Goal: Use online tool/utility: Utilize a website feature to perform a specific function

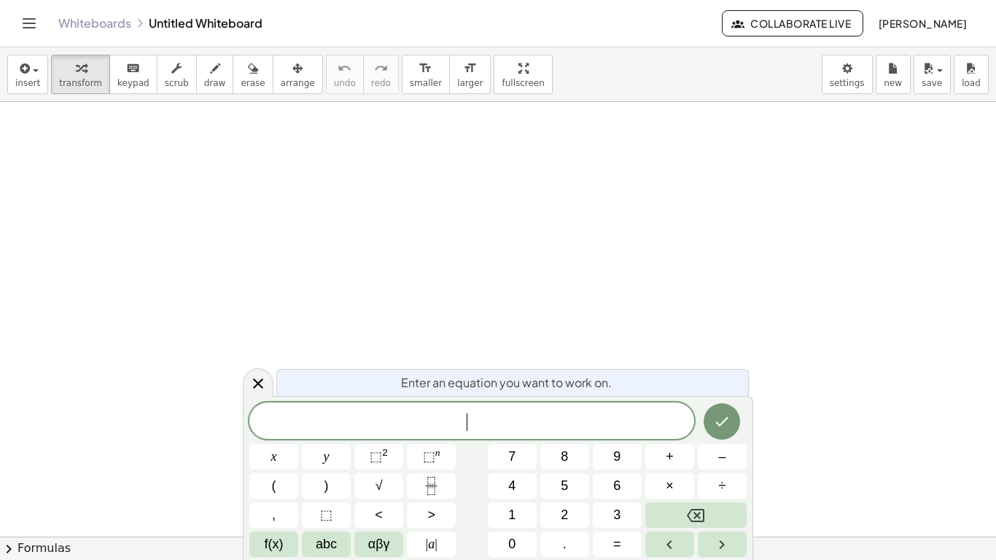
scroll to position [1, 0]
click at [718, 406] on button "Done" at bounding box center [722, 420] width 36 height 36
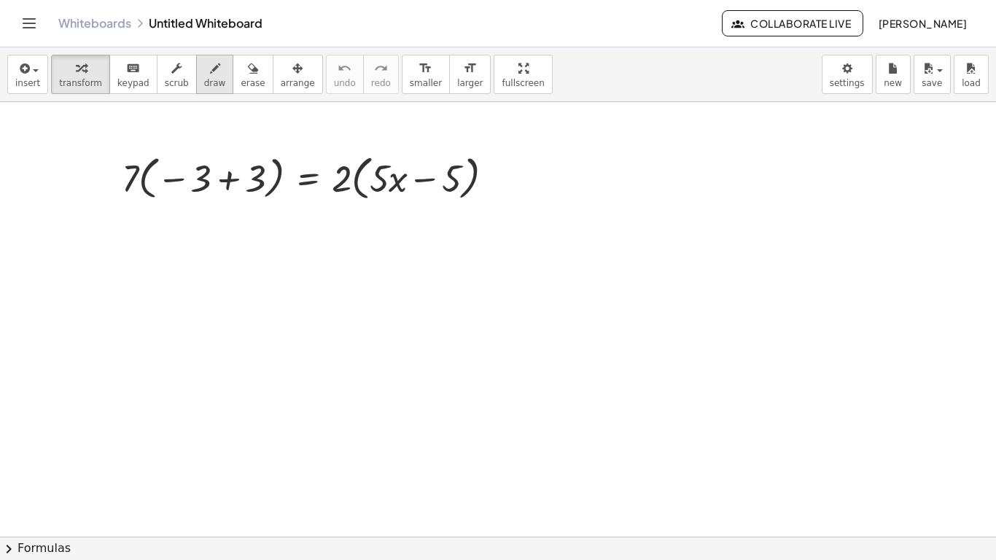
click at [200, 88] on button "draw" at bounding box center [215, 74] width 38 height 39
click at [206, 84] on span "draw" at bounding box center [215, 83] width 22 height 10
click at [248, 75] on icon "button" at bounding box center [253, 69] width 10 height 18
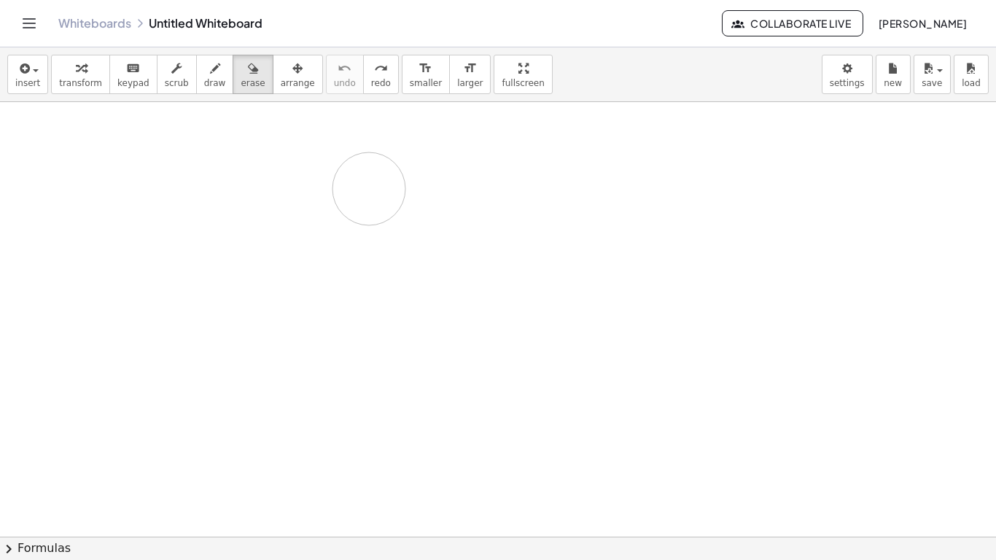
drag, startPoint x: 128, startPoint y: 174, endPoint x: 300, endPoint y: 190, distance: 172.8
drag, startPoint x: 136, startPoint y: 186, endPoint x: 545, endPoint y: 193, distance: 408.5
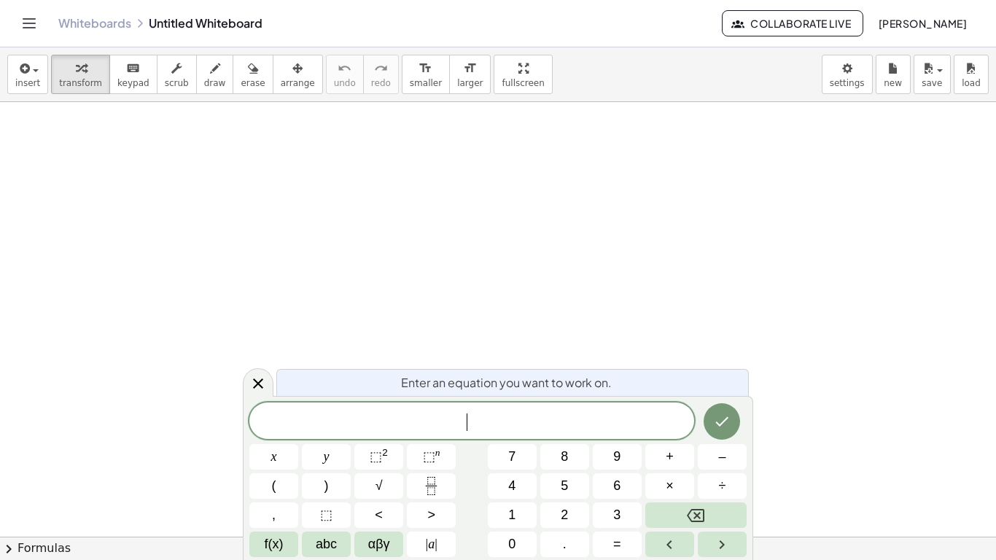
scroll to position [1, 0]
click at [721, 431] on button "Done" at bounding box center [722, 420] width 36 height 36
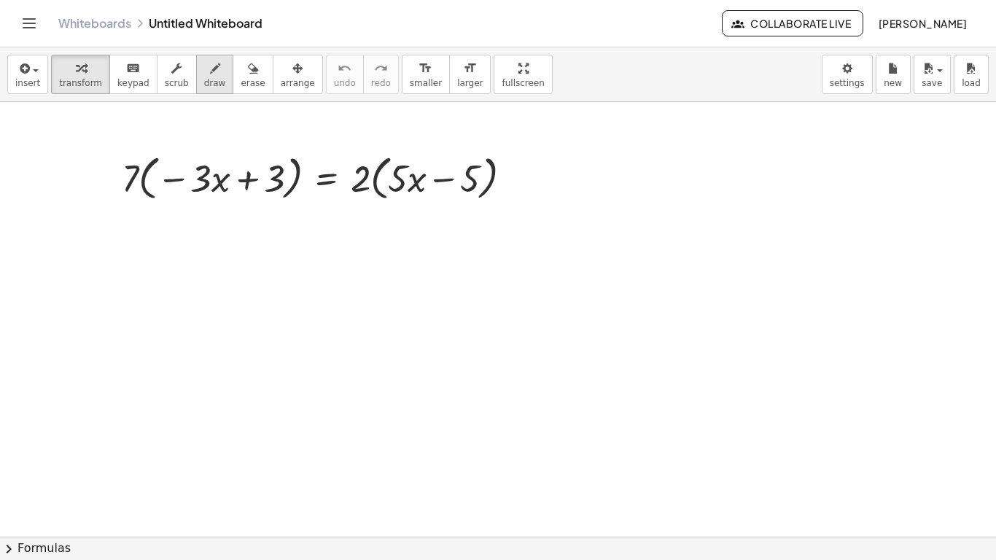
click at [204, 74] on div "button" at bounding box center [215, 68] width 22 height 18
drag, startPoint x: 135, startPoint y: 144, endPoint x: 191, endPoint y: 137, distance: 56.5
drag, startPoint x: 158, startPoint y: 215, endPoint x: 179, endPoint y: 236, distance: 29.9
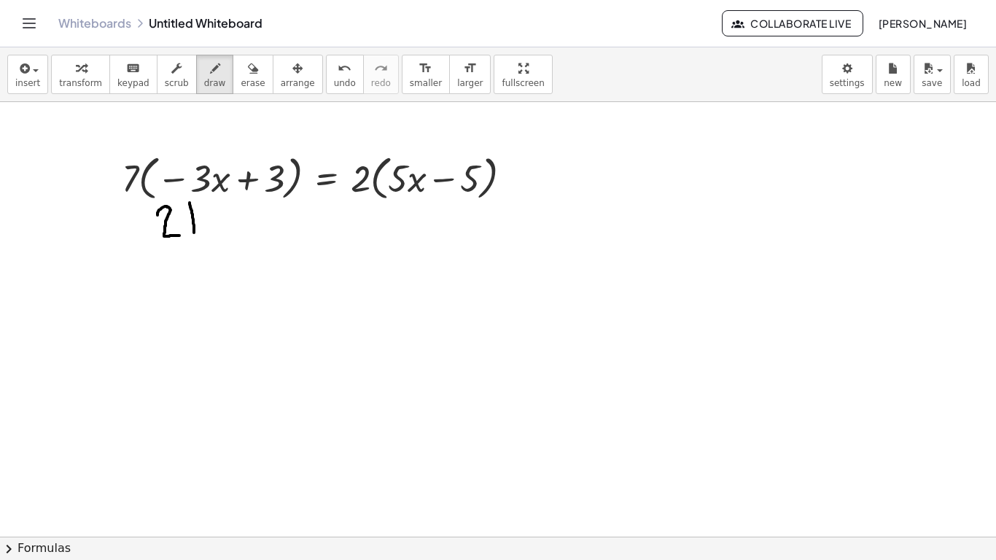
drag, startPoint x: 190, startPoint y: 203, endPoint x: 193, endPoint y: 233, distance: 30.1
drag, startPoint x: 206, startPoint y: 220, endPoint x: 218, endPoint y: 235, distance: 19.3
drag, startPoint x: 218, startPoint y: 217, endPoint x: 206, endPoint y: 234, distance: 20.9
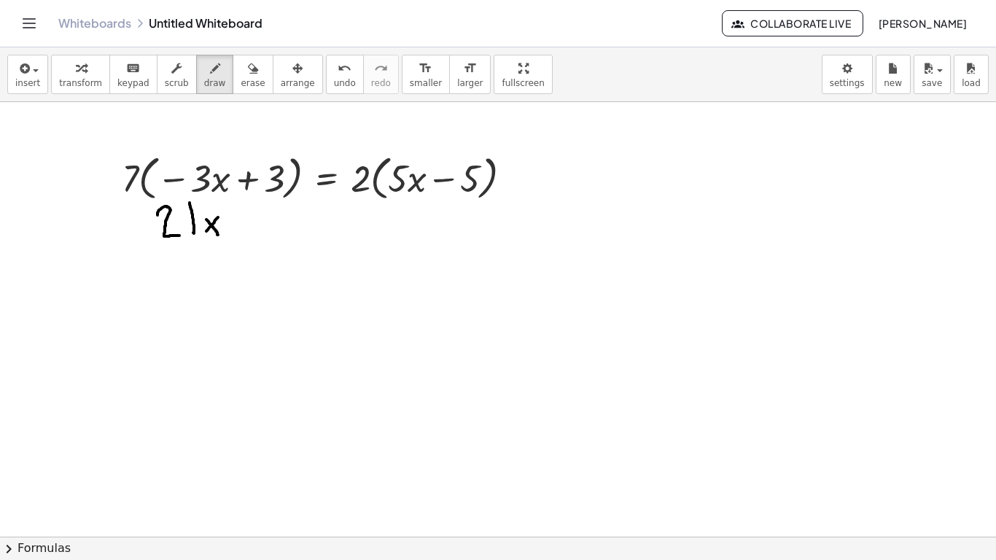
drag, startPoint x: 136, startPoint y: 225, endPoint x: 150, endPoint y: 224, distance: 14.7
drag, startPoint x: 230, startPoint y: 218, endPoint x: 238, endPoint y: 217, distance: 8.2
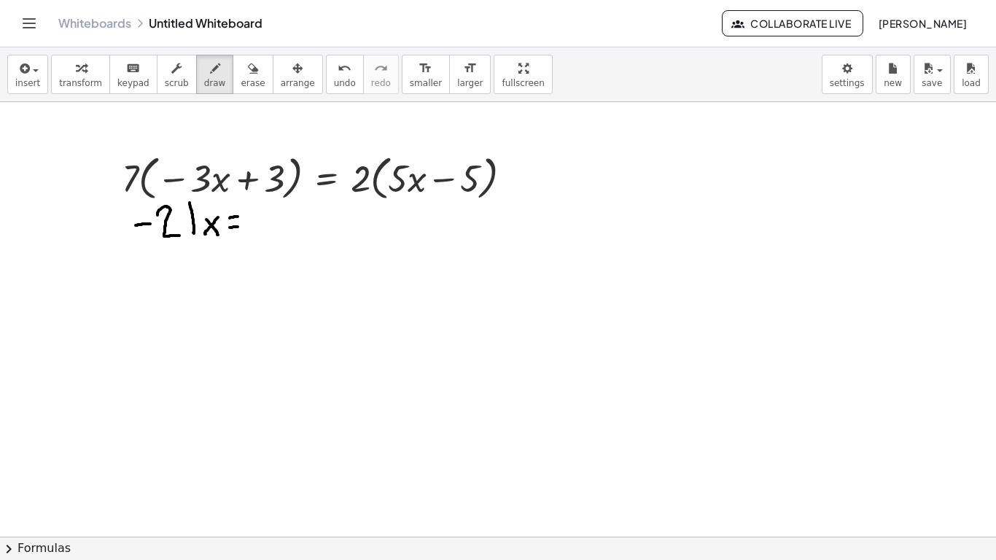
drag, startPoint x: 230, startPoint y: 228, endPoint x: 244, endPoint y: 226, distance: 13.9
drag, startPoint x: 256, startPoint y: 217, endPoint x: 287, endPoint y: 236, distance: 36.0
click at [338, 71] on icon "undo" at bounding box center [345, 69] width 14 height 18
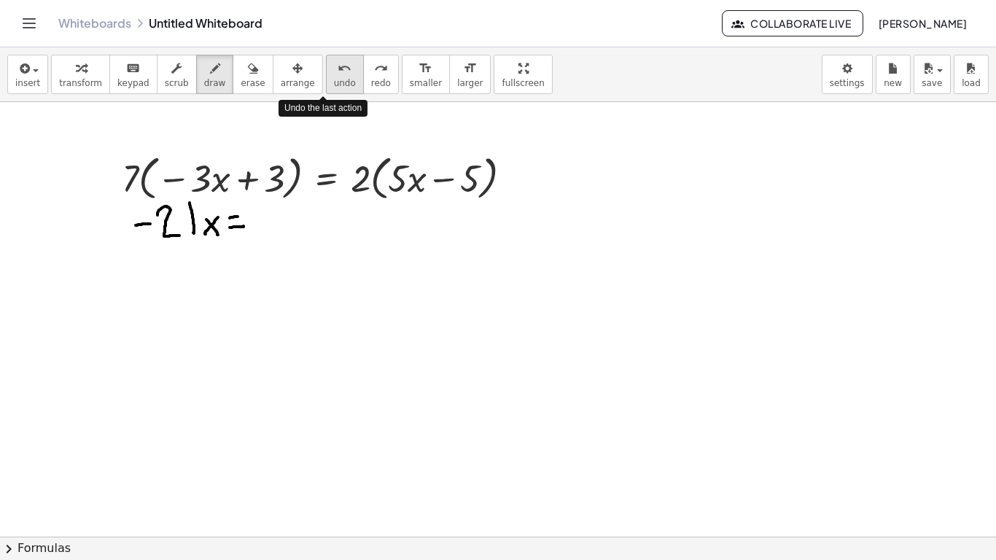
click at [338, 71] on icon "undo" at bounding box center [345, 69] width 14 height 18
drag, startPoint x: 234, startPoint y: 214, endPoint x: 237, endPoint y: 229, distance: 14.9
drag, startPoint x: 228, startPoint y: 222, endPoint x: 246, endPoint y: 222, distance: 18.2
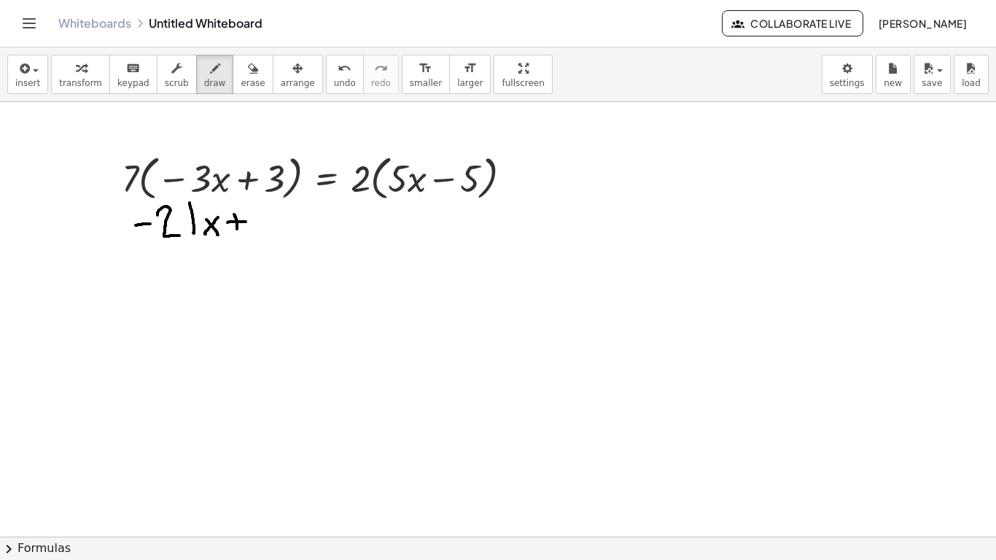
drag, startPoint x: 257, startPoint y: 215, endPoint x: 284, endPoint y: 240, distance: 36.6
drag, startPoint x: 292, startPoint y: 202, endPoint x: 295, endPoint y: 242, distance: 40.2
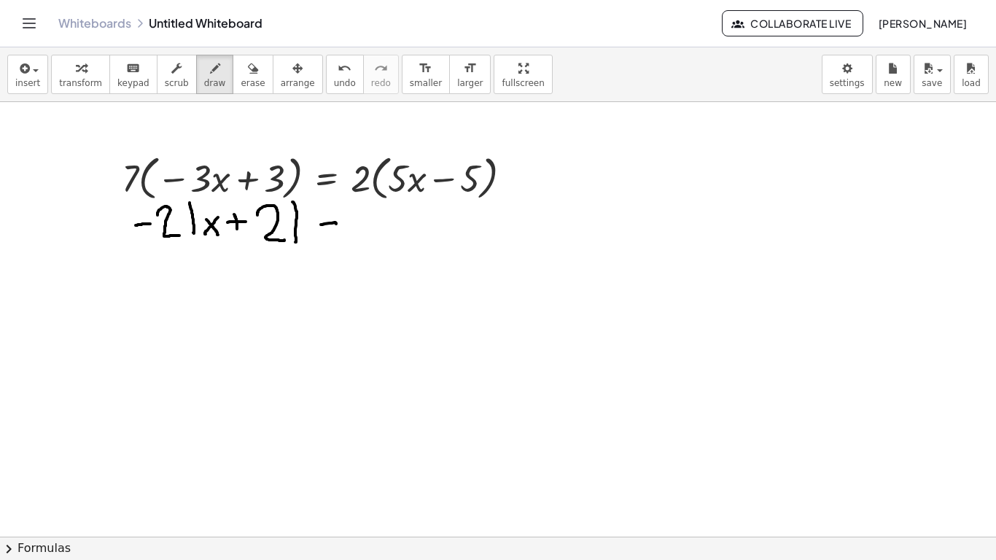
drag, startPoint x: 321, startPoint y: 225, endPoint x: 336, endPoint y: 224, distance: 15.3
drag, startPoint x: 327, startPoint y: 231, endPoint x: 341, endPoint y: 228, distance: 14.9
drag, startPoint x: 363, startPoint y: 210, endPoint x: 368, endPoint y: 228, distance: 18.8
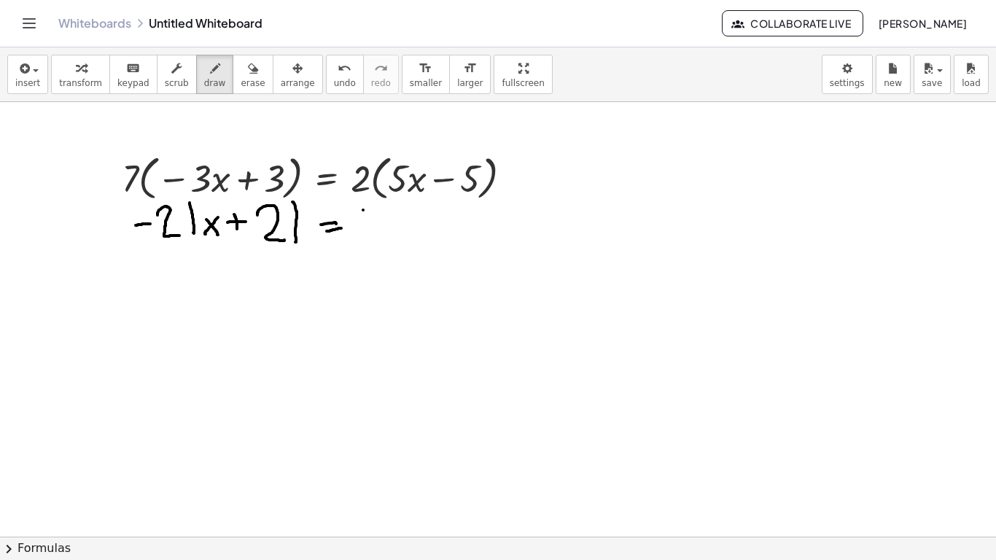
drag, startPoint x: 371, startPoint y: 246, endPoint x: 370, endPoint y: 238, distance: 7.4
drag, startPoint x: 414, startPoint y: 216, endPoint x: 427, endPoint y: 231, distance: 20.7
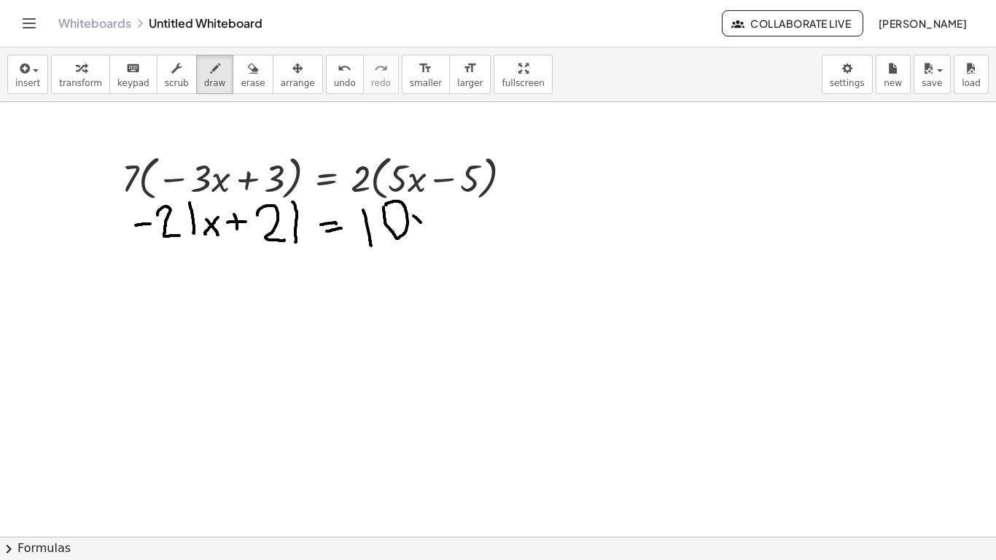
drag, startPoint x: 427, startPoint y: 215, endPoint x: 421, endPoint y: 232, distance: 18.0
drag, startPoint x: 441, startPoint y: 222, endPoint x: 458, endPoint y: 223, distance: 16.8
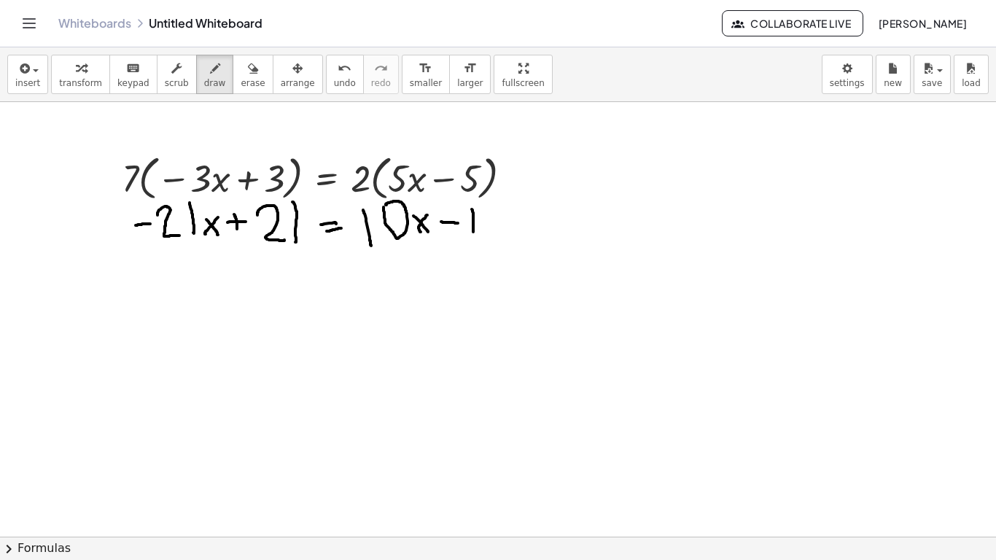
drag, startPoint x: 472, startPoint y: 209, endPoint x: 473, endPoint y: 236, distance: 27.0
drag, startPoint x: 494, startPoint y: 214, endPoint x: 500, endPoint y: 208, distance: 8.3
click at [924, 81] on span "save" at bounding box center [932, 83] width 20 height 10
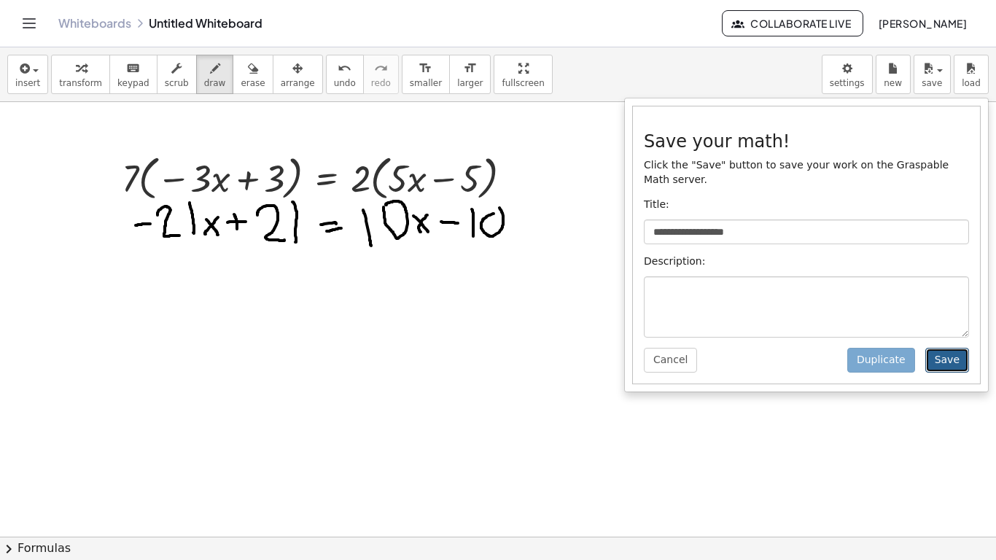
click at [944, 365] on button "Save" at bounding box center [948, 360] width 44 height 25
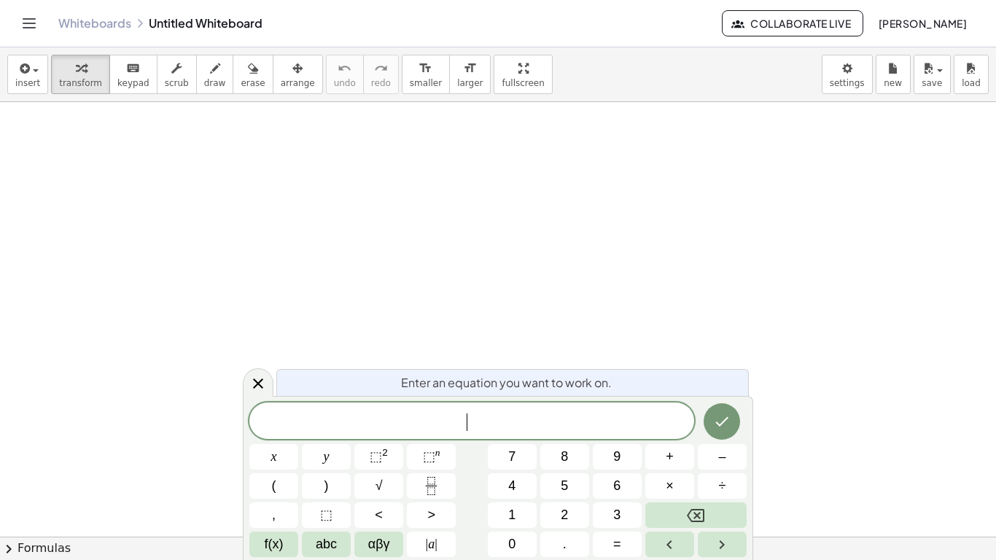
scroll to position [1, 0]
click at [718, 413] on icon "Done" at bounding box center [722, 420] width 18 height 18
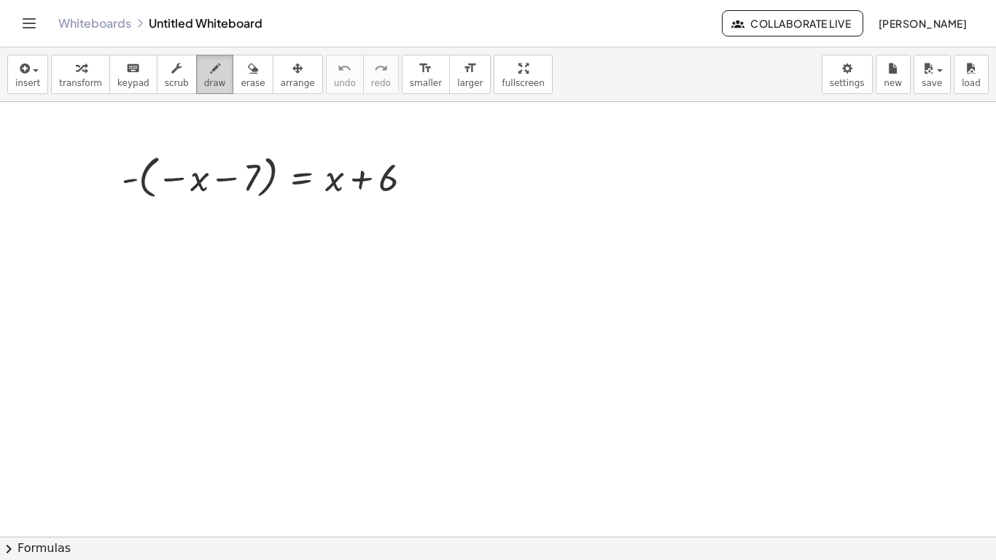
click at [204, 82] on span "draw" at bounding box center [215, 83] width 22 height 10
drag, startPoint x: 171, startPoint y: 205, endPoint x: 187, endPoint y: 221, distance: 22.7
drag, startPoint x: 184, startPoint y: 202, endPoint x: 174, endPoint y: 219, distance: 19.6
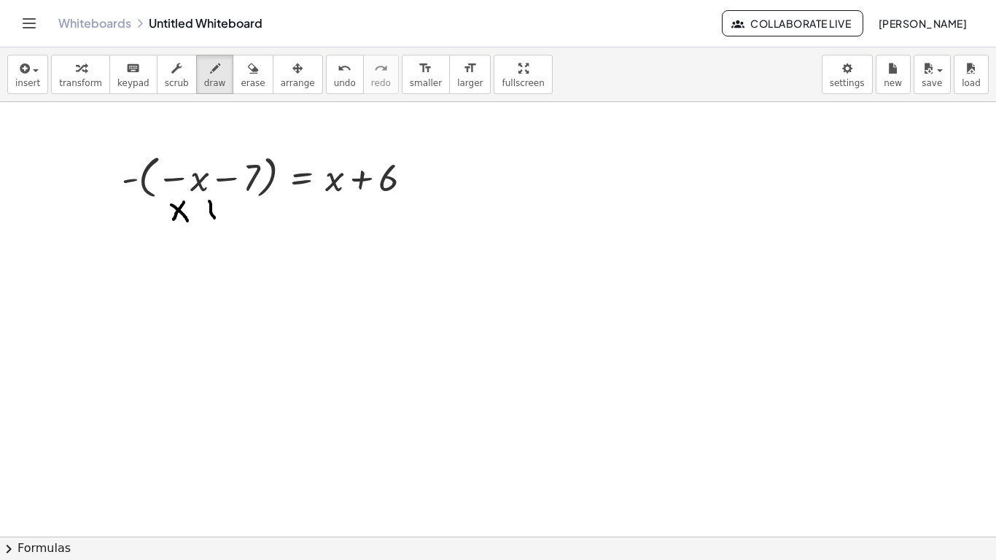
drag, startPoint x: 209, startPoint y: 201, endPoint x: 214, endPoint y: 218, distance: 17.5
drag, startPoint x: 202, startPoint y: 211, endPoint x: 218, endPoint y: 210, distance: 16.1
drag, startPoint x: 231, startPoint y: 202, endPoint x: 248, endPoint y: 236, distance: 37.5
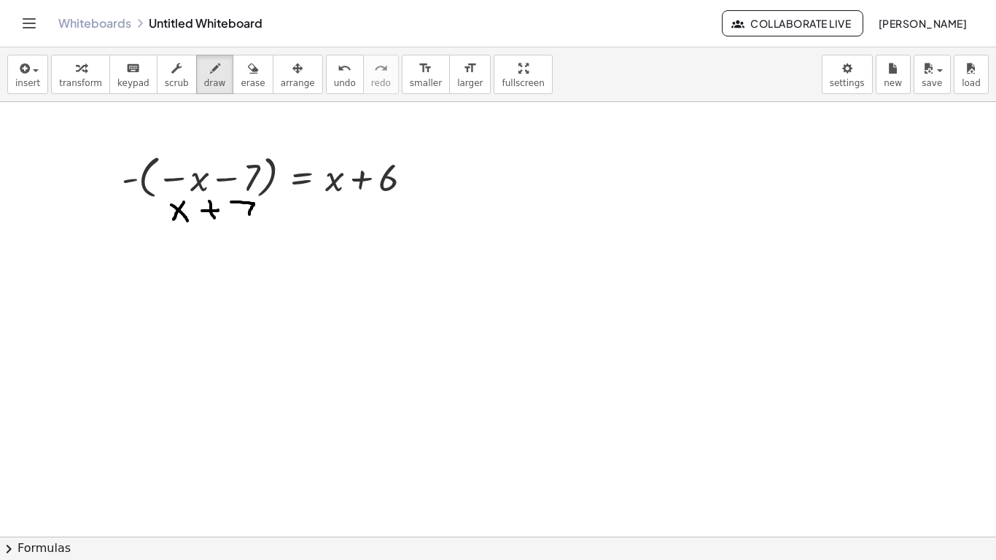
drag, startPoint x: 266, startPoint y: 220, endPoint x: 278, endPoint y: 219, distance: 11.8
drag, startPoint x: 289, startPoint y: 204, endPoint x: 302, endPoint y: 222, distance: 21.9
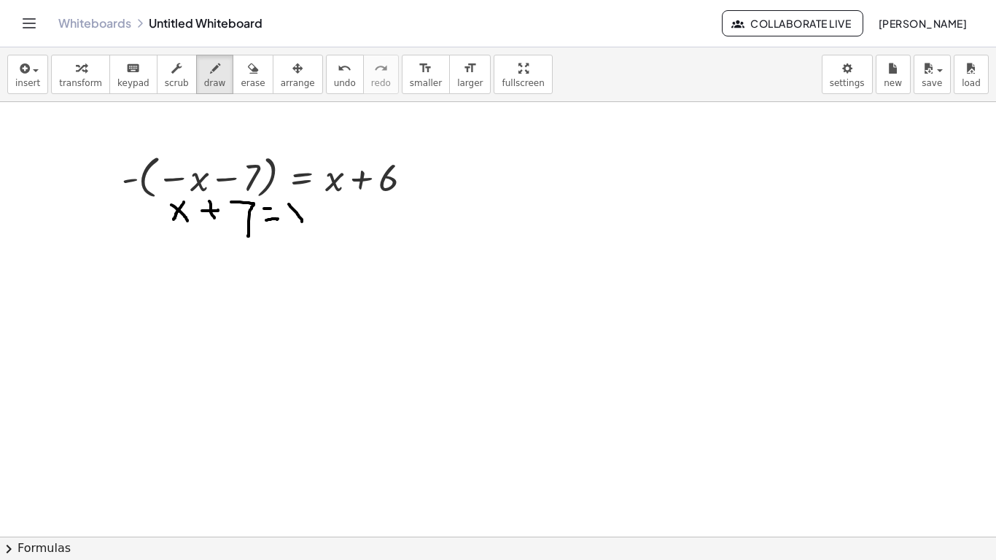
drag, startPoint x: 302, startPoint y: 205, endPoint x: 295, endPoint y: 220, distance: 16.7
drag, startPoint x: 318, startPoint y: 205, endPoint x: 317, endPoint y: 220, distance: 15.3
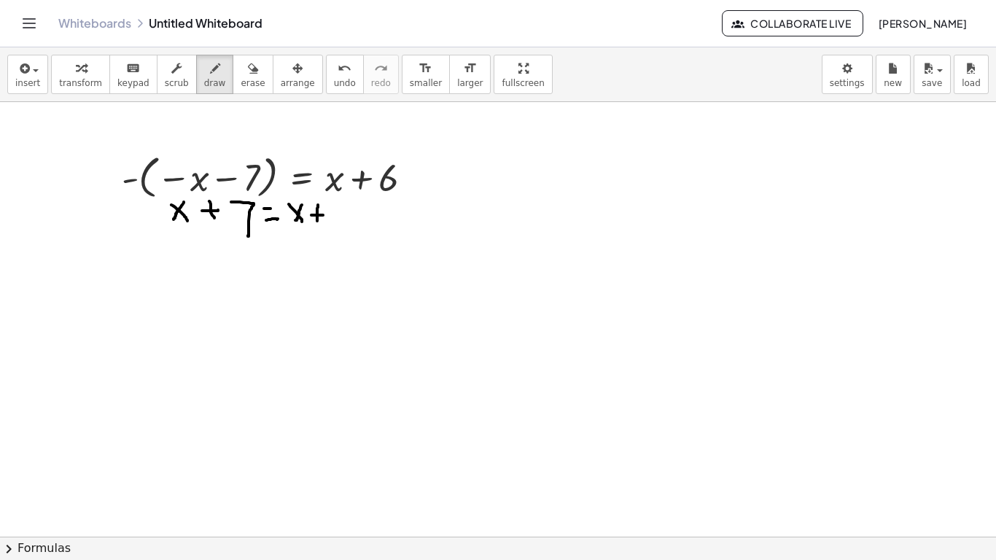
drag, startPoint x: 311, startPoint y: 215, endPoint x: 323, endPoint y: 214, distance: 11.7
drag, startPoint x: 351, startPoint y: 202, endPoint x: 344, endPoint y: 222, distance: 21.5
click at [941, 76] on button "save" at bounding box center [932, 74] width 37 height 39
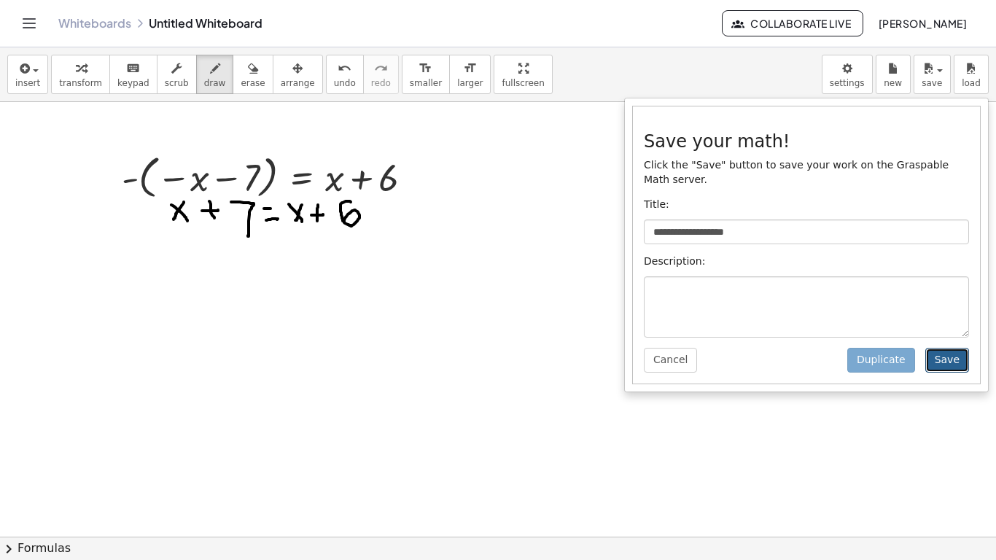
click at [941, 360] on button "Save" at bounding box center [948, 360] width 44 height 25
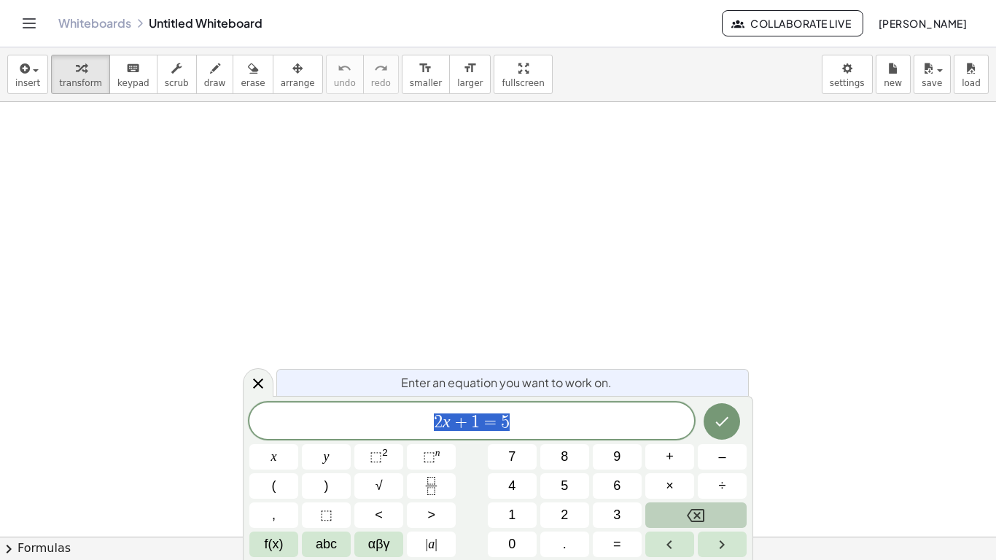
scroll to position [1, 0]
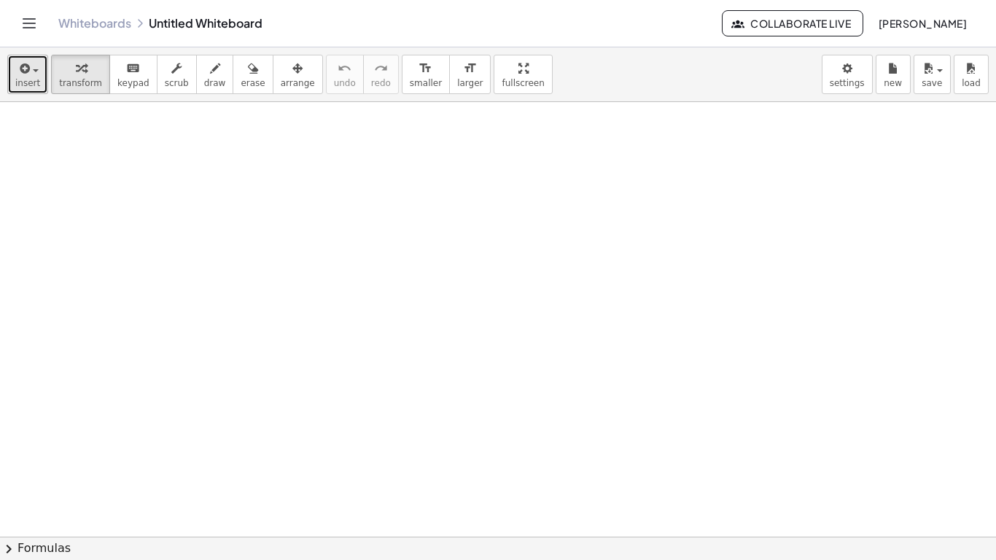
click at [22, 87] on span "insert" at bounding box center [27, 83] width 25 height 10
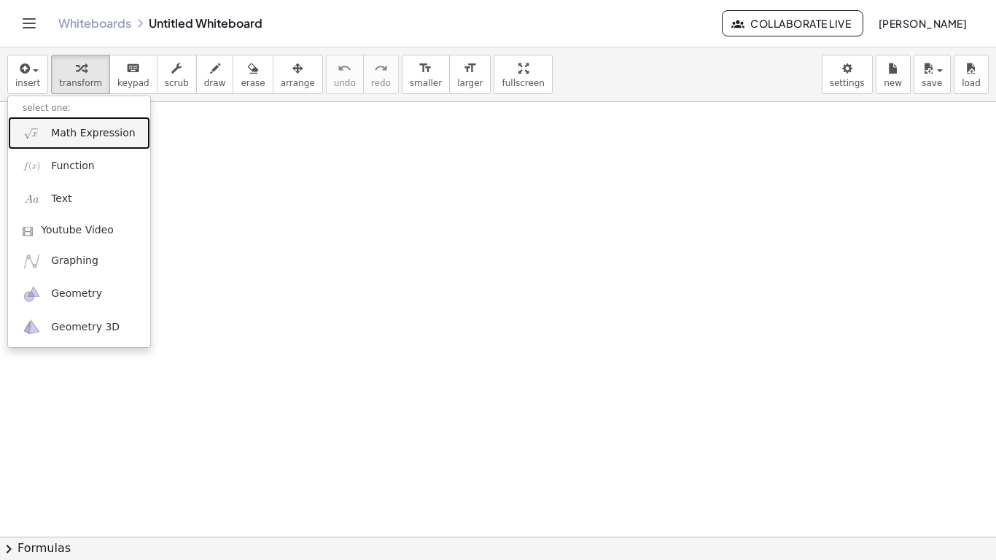
click at [86, 132] on span "Math Expression" at bounding box center [93, 133] width 84 height 15
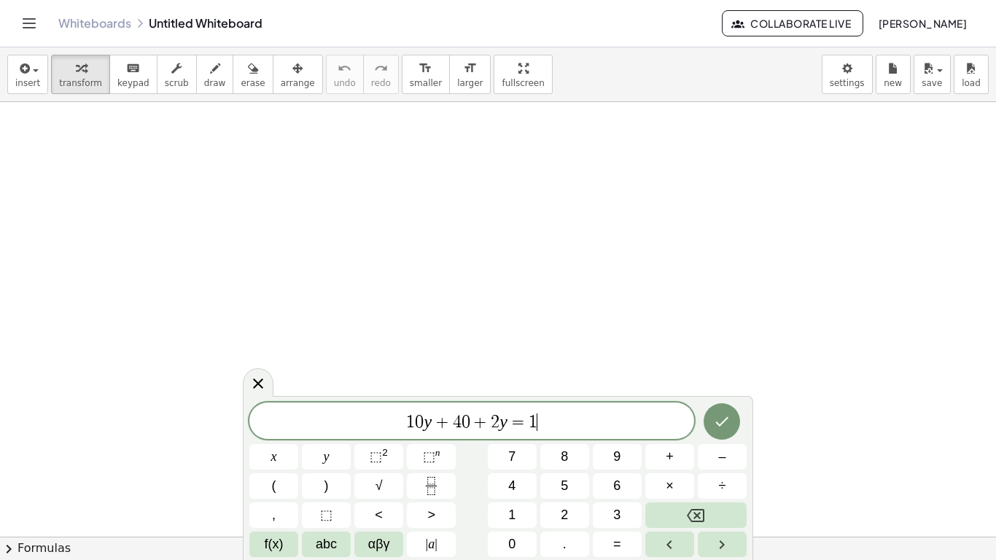
scroll to position [12, 0]
click at [730, 424] on icon "Done" at bounding box center [722, 422] width 18 height 18
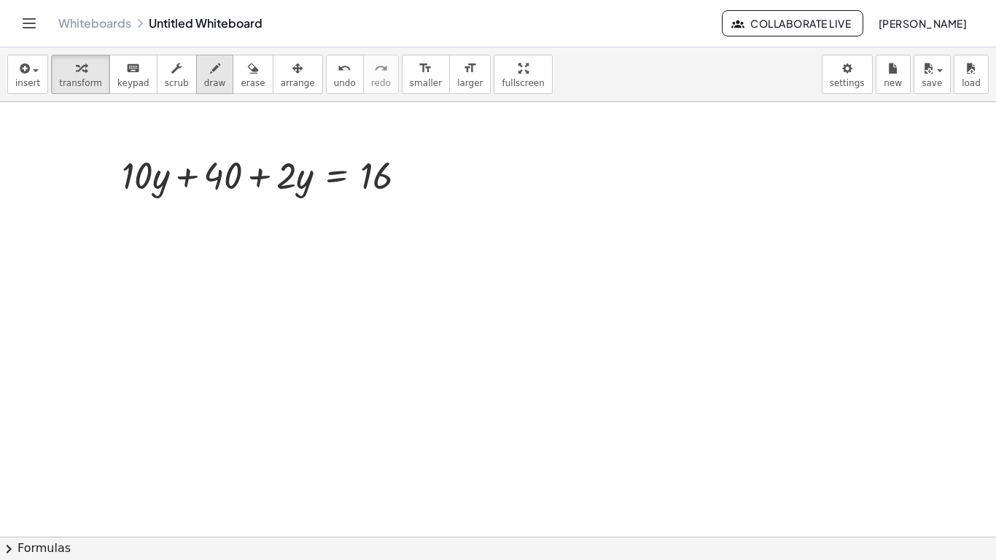
click at [196, 77] on button "draw" at bounding box center [215, 74] width 38 height 39
drag, startPoint x: 166, startPoint y: 221, endPoint x: 176, endPoint y: 244, distance: 24.8
click at [334, 82] on span "undo" at bounding box center [345, 83] width 22 height 10
drag, startPoint x: 172, startPoint y: 206, endPoint x: 182, endPoint y: 236, distance: 30.7
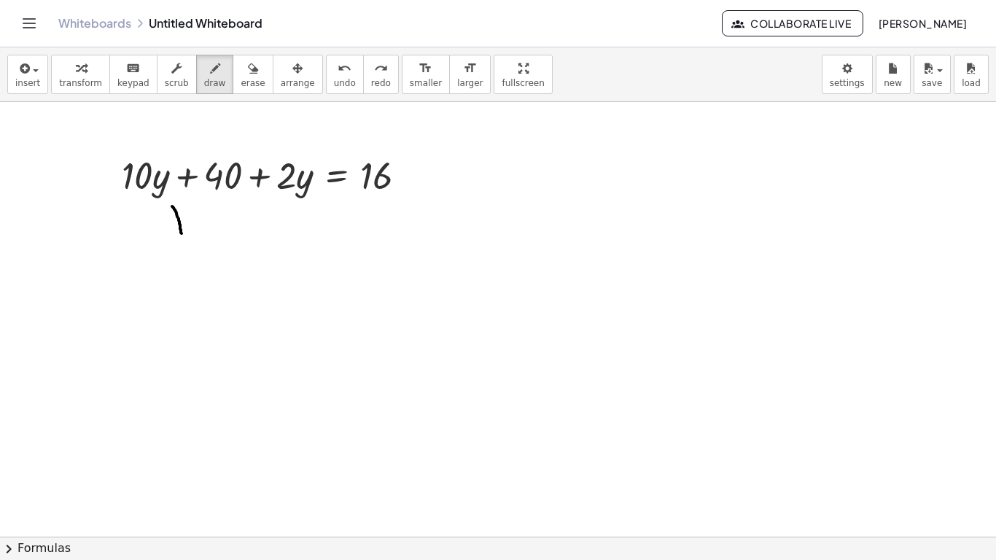
click at [326, 90] on button "undo undo" at bounding box center [345, 74] width 38 height 39
drag, startPoint x: 175, startPoint y: 208, endPoint x: 176, endPoint y: 241, distance: 33.6
drag, startPoint x: 185, startPoint y: 212, endPoint x: 209, endPoint y: 245, distance: 40.7
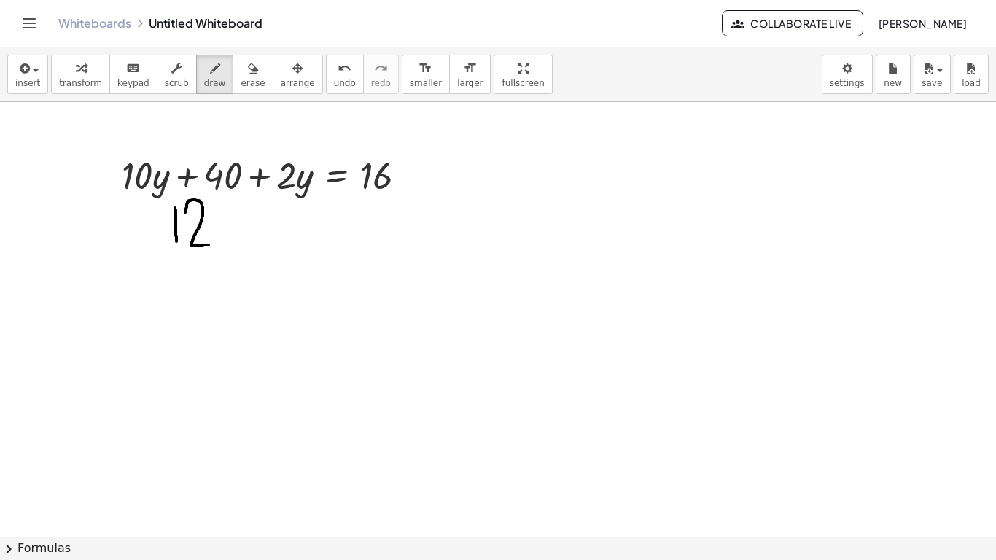
drag, startPoint x: 225, startPoint y: 229, endPoint x: 230, endPoint y: 252, distance: 23.4
drag, startPoint x: 228, startPoint y: 251, endPoint x: 242, endPoint y: 275, distance: 28.1
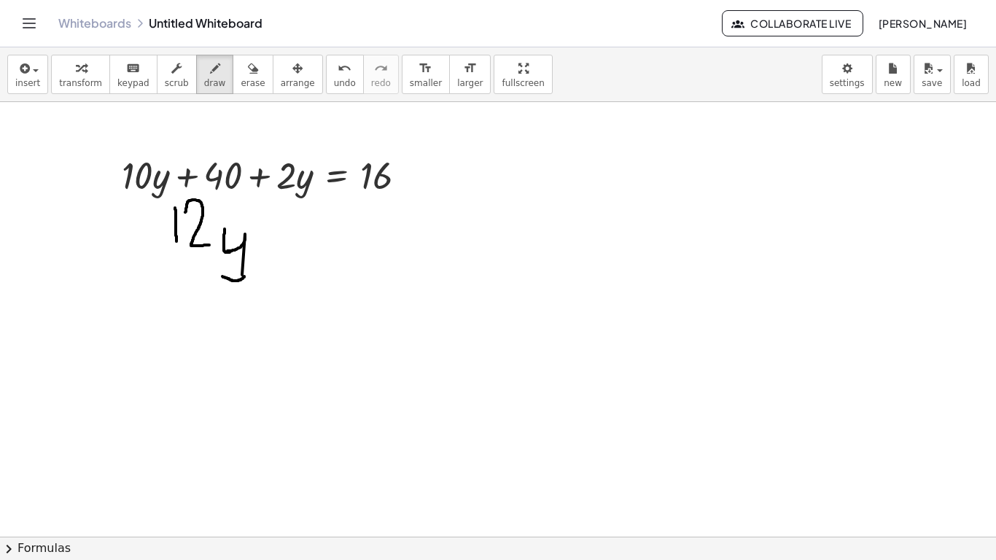
drag, startPoint x: 222, startPoint y: 276, endPoint x: 245, endPoint y: 276, distance: 22.6
drag, startPoint x: 264, startPoint y: 225, endPoint x: 268, endPoint y: 247, distance: 22.9
drag, startPoint x: 260, startPoint y: 238, endPoint x: 276, endPoint y: 236, distance: 16.8
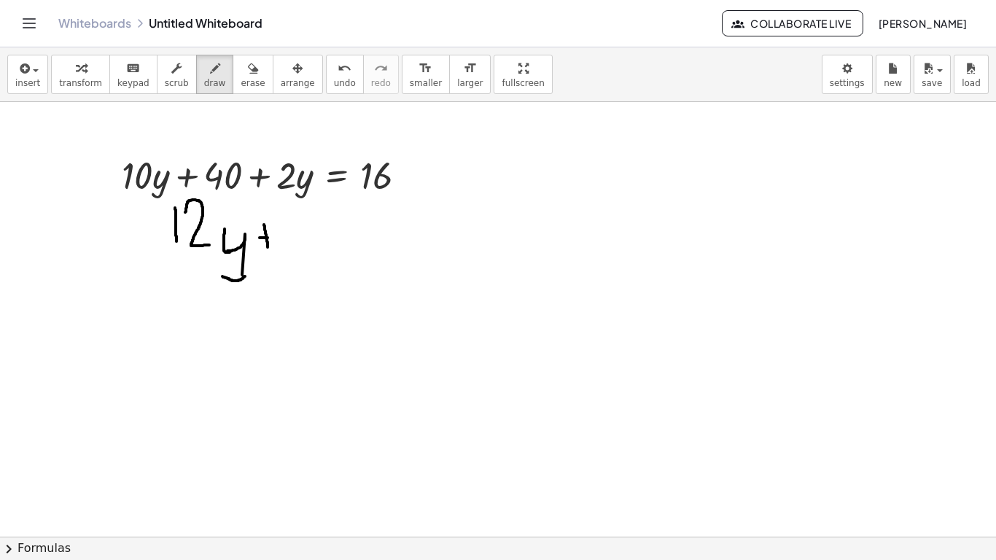
drag, startPoint x: 284, startPoint y: 225, endPoint x: 307, endPoint y: 265, distance: 45.8
click at [334, 85] on span "undo" at bounding box center [345, 83] width 22 height 10
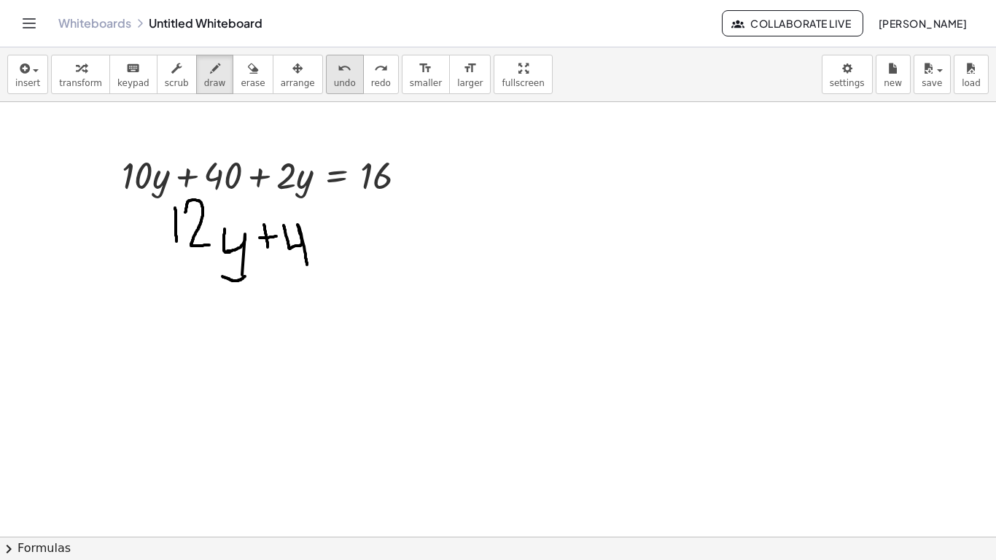
click at [334, 85] on span "undo" at bounding box center [345, 83] width 22 height 10
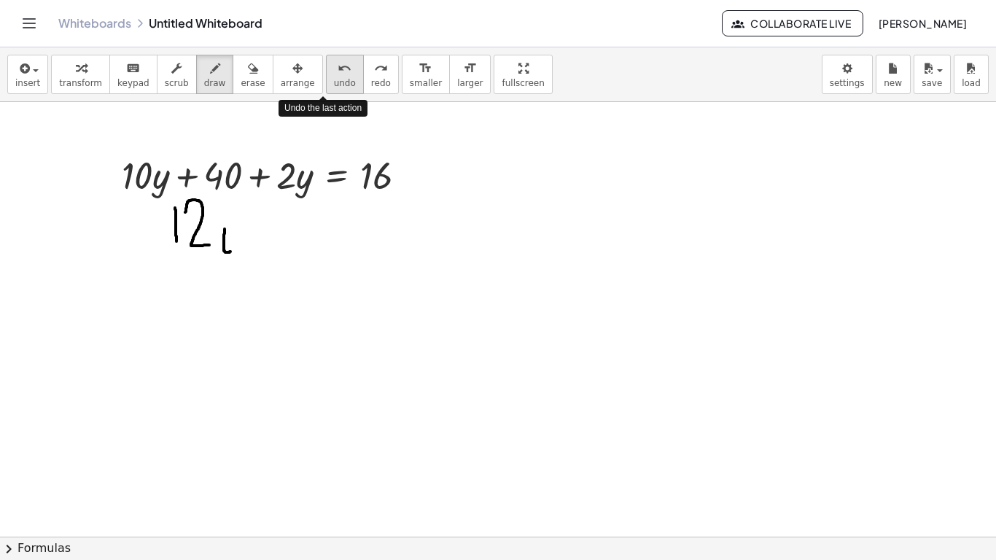
click at [334, 85] on span "undo" at bounding box center [345, 83] width 22 height 10
drag, startPoint x: 347, startPoint y: 212, endPoint x: 362, endPoint y: 214, distance: 14.7
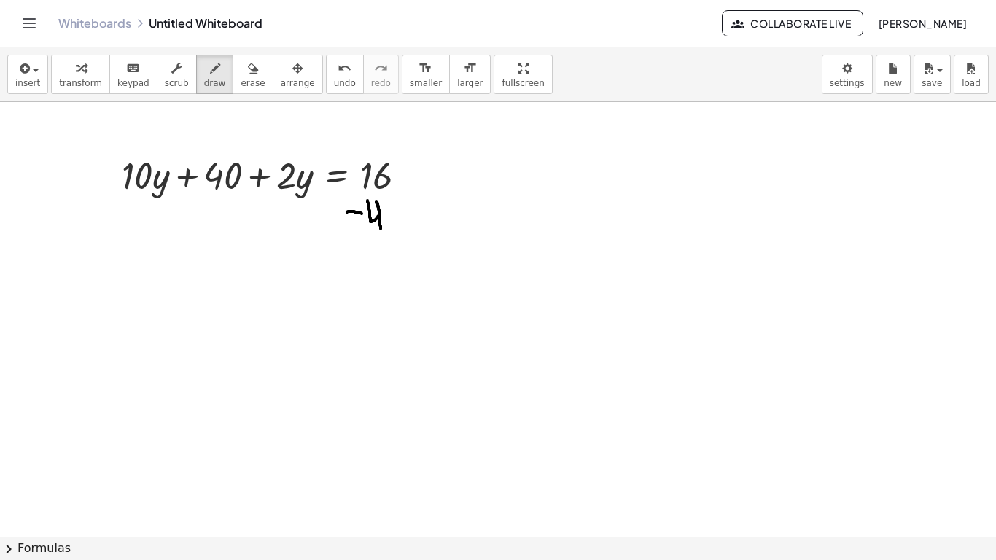
drag, startPoint x: 368, startPoint y: 201, endPoint x: 381, endPoint y: 230, distance: 32.7
drag, startPoint x: 356, startPoint y: 282, endPoint x: 360, endPoint y: 315, distance: 33.7
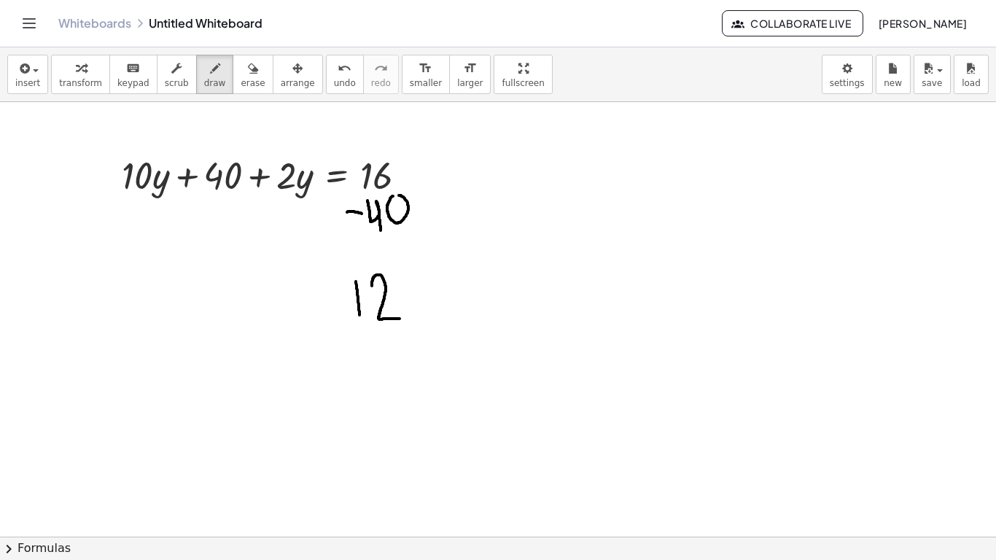
drag, startPoint x: 372, startPoint y: 286, endPoint x: 400, endPoint y: 319, distance: 43.4
drag, startPoint x: 358, startPoint y: 312, endPoint x: 360, endPoint y: 322, distance: 10.3
drag, startPoint x: 408, startPoint y: 303, endPoint x: 414, endPoint y: 359, distance: 56.4
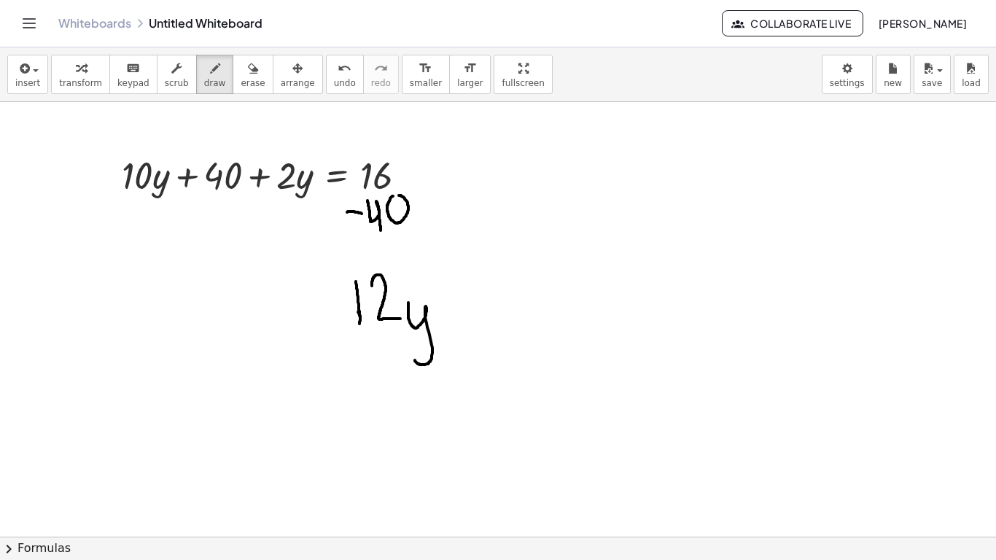
drag, startPoint x: 441, startPoint y: 292, endPoint x: 454, endPoint y: 290, distance: 12.6
drag, startPoint x: 446, startPoint y: 311, endPoint x: 462, endPoint y: 308, distance: 16.3
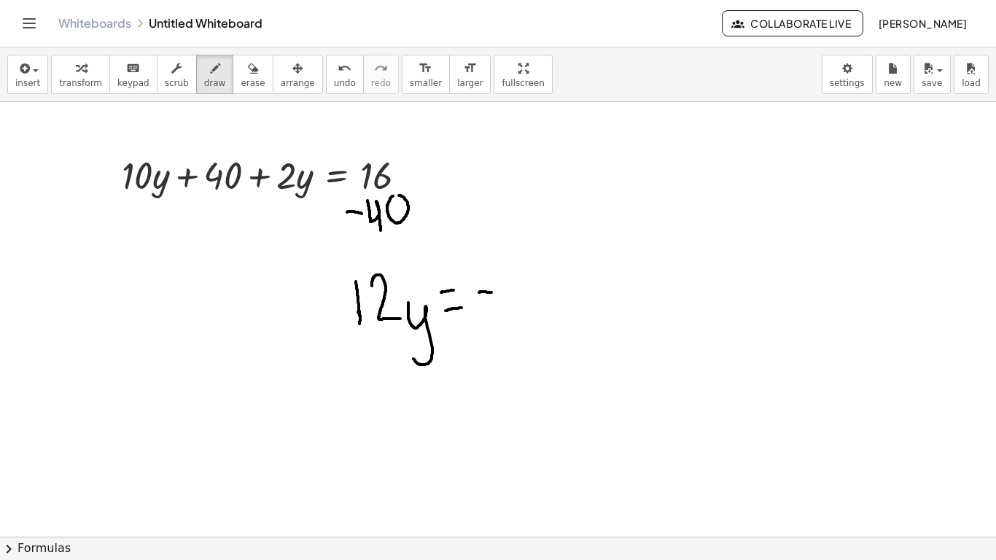
drag, startPoint x: 479, startPoint y: 292, endPoint x: 492, endPoint y: 292, distance: 12.4
drag, startPoint x: 506, startPoint y: 288, endPoint x: 532, endPoint y: 314, distance: 36.6
drag, startPoint x: 538, startPoint y: 269, endPoint x: 564, endPoint y: 311, distance: 49.8
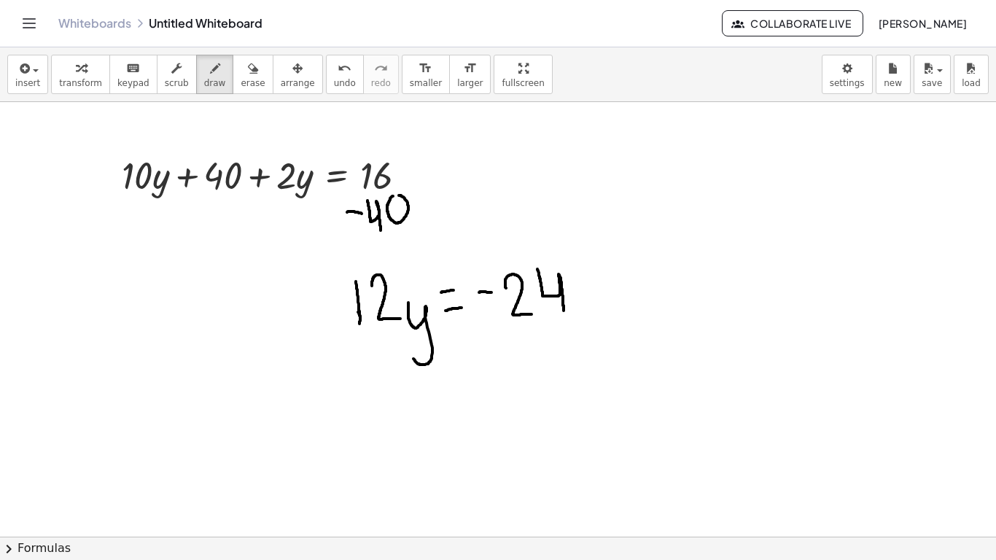
drag, startPoint x: 468, startPoint y: 150, endPoint x: 474, endPoint y: 180, distance: 31.2
drag, startPoint x: 493, startPoint y: 148, endPoint x: 506, endPoint y: 147, distance: 13.2
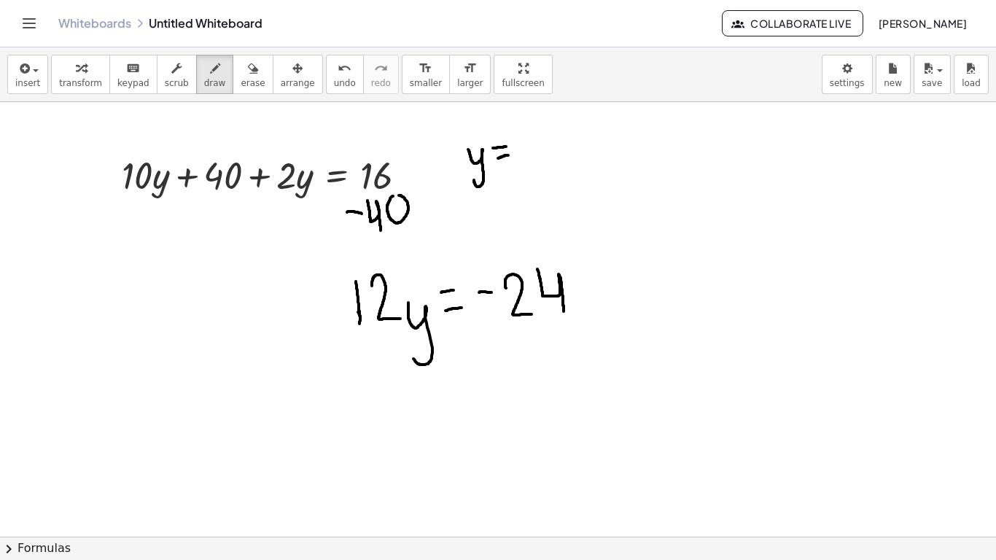
drag, startPoint x: 498, startPoint y: 158, endPoint x: 508, endPoint y: 155, distance: 10.6
drag, startPoint x: 516, startPoint y: 149, endPoint x: 527, endPoint y: 148, distance: 11.0
drag, startPoint x: 543, startPoint y: 143, endPoint x: 565, endPoint y: 158, distance: 26.7
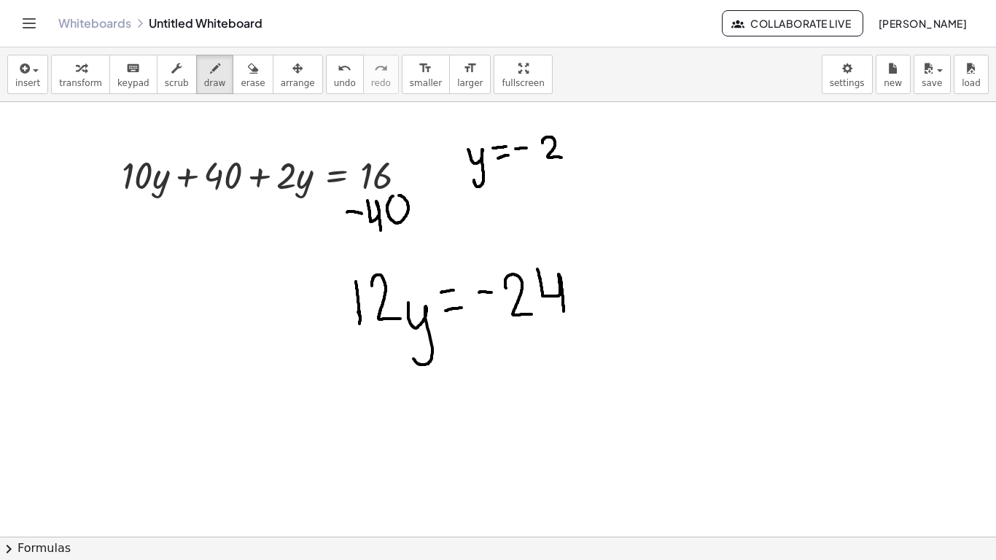
click at [271, 53] on div "insert select one: Math Expression Function Text Youtube Video Graphing Geometr…" at bounding box center [498, 74] width 996 height 55
click at [274, 58] on button "arrange" at bounding box center [298, 74] width 50 height 39
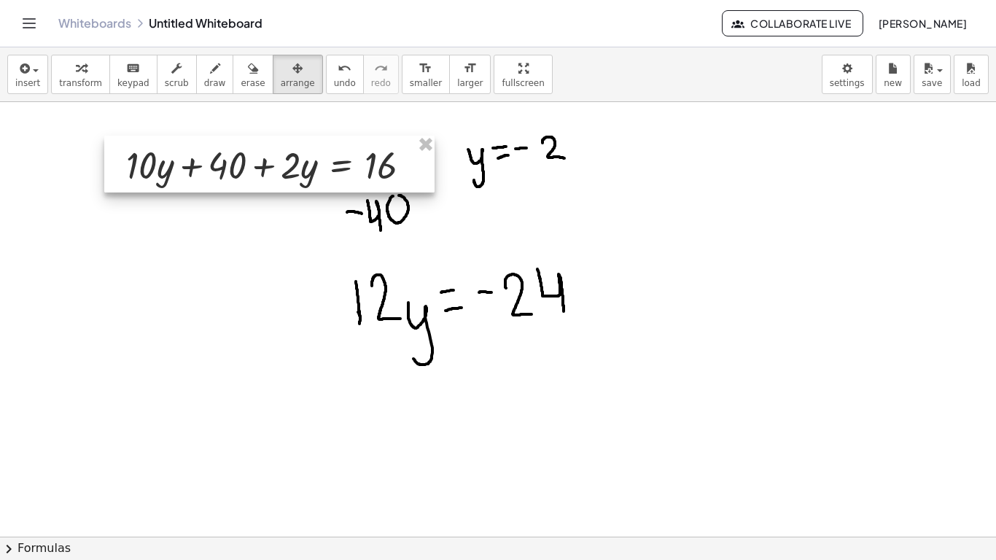
drag, startPoint x: 319, startPoint y: 180, endPoint x: 323, endPoint y: 171, distance: 10.2
click at [323, 171] on div at bounding box center [269, 164] width 330 height 57
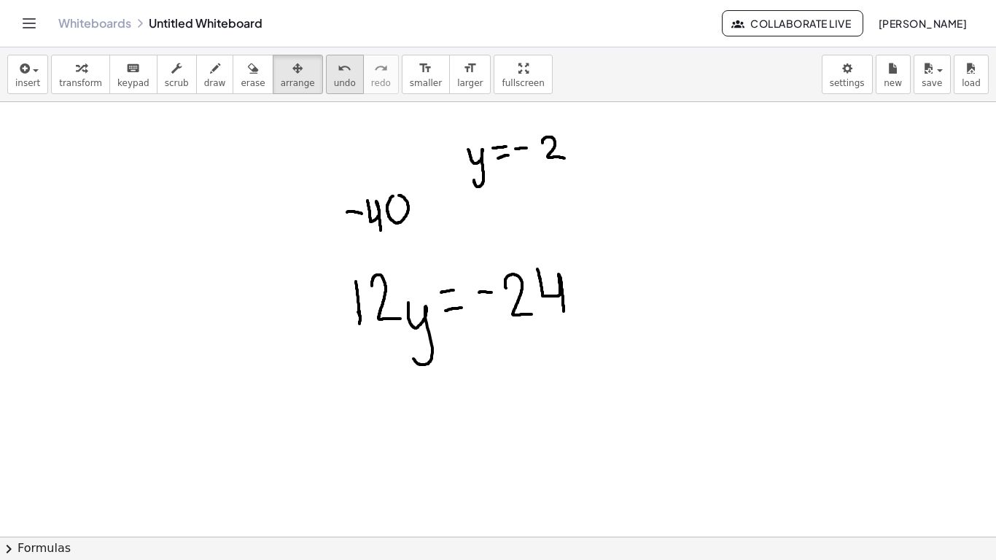
click at [333, 88] on button "undo undo" at bounding box center [345, 74] width 38 height 39
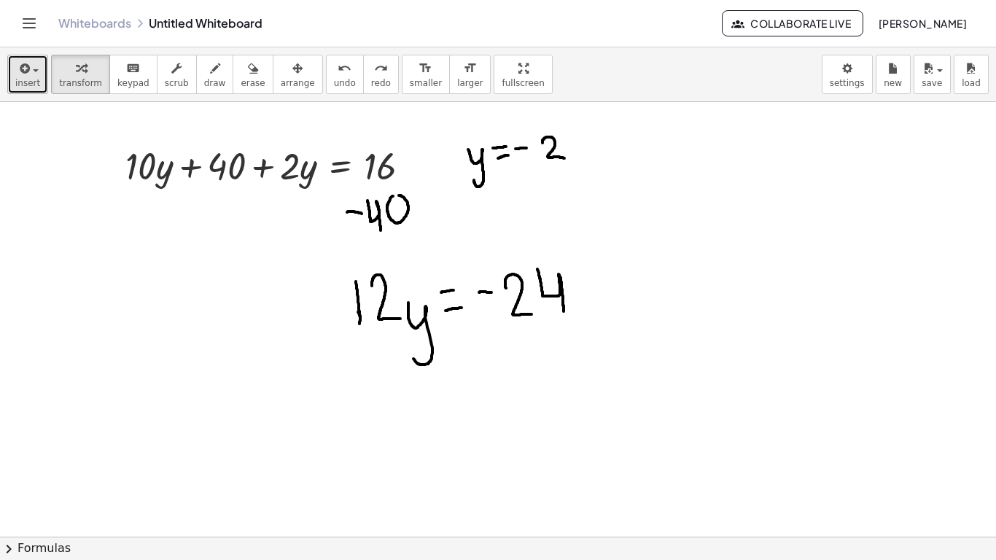
click at [31, 81] on span "insert" at bounding box center [27, 83] width 25 height 10
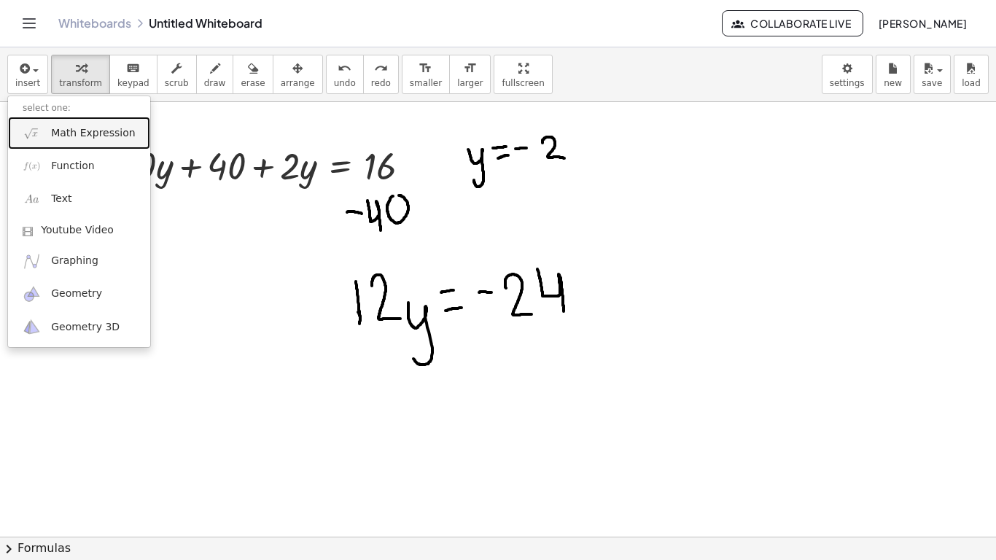
click at [68, 131] on span "Math Expression" at bounding box center [93, 133] width 84 height 15
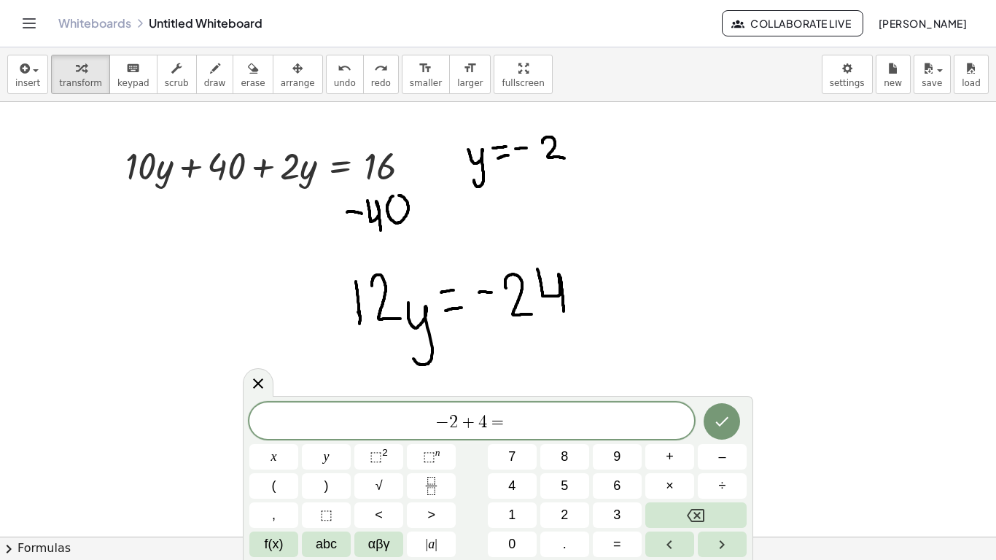
scroll to position [16, 0]
click at [734, 414] on button "Done" at bounding box center [722, 421] width 36 height 36
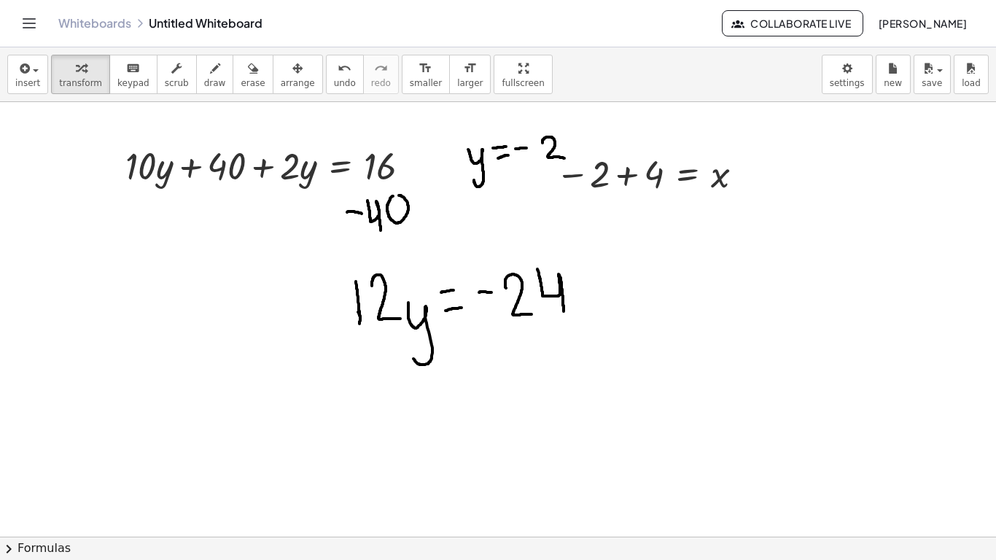
click at [210, 71] on icon "button" at bounding box center [215, 69] width 10 height 18
drag, startPoint x: 662, startPoint y: 213, endPoint x: 683, endPoint y: 233, distance: 29.4
drag, startPoint x: 676, startPoint y: 209, endPoint x: 670, endPoint y: 239, distance: 30.5
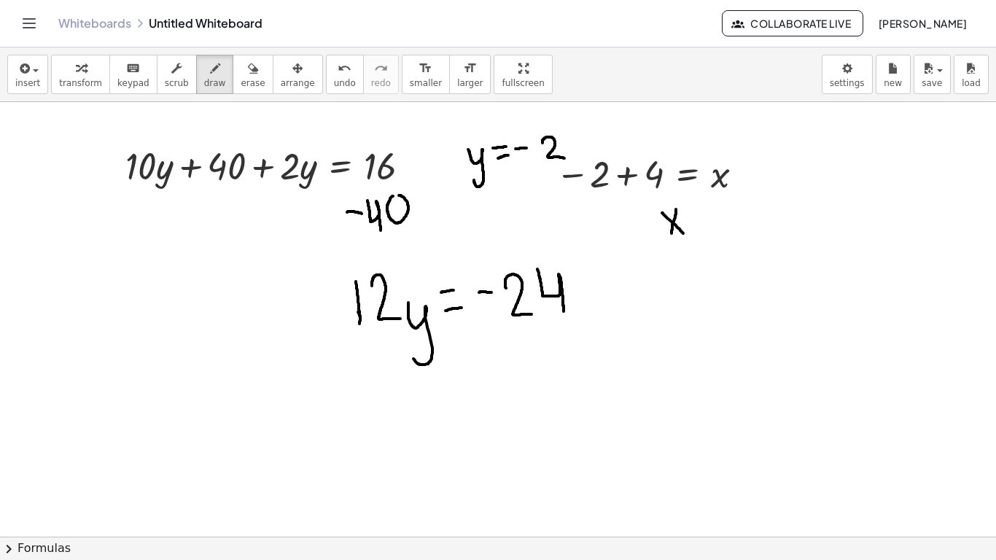
drag, startPoint x: 691, startPoint y: 217, endPoint x: 707, endPoint y: 214, distance: 16.2
drag, startPoint x: 695, startPoint y: 230, endPoint x: 713, endPoint y: 228, distance: 17.6
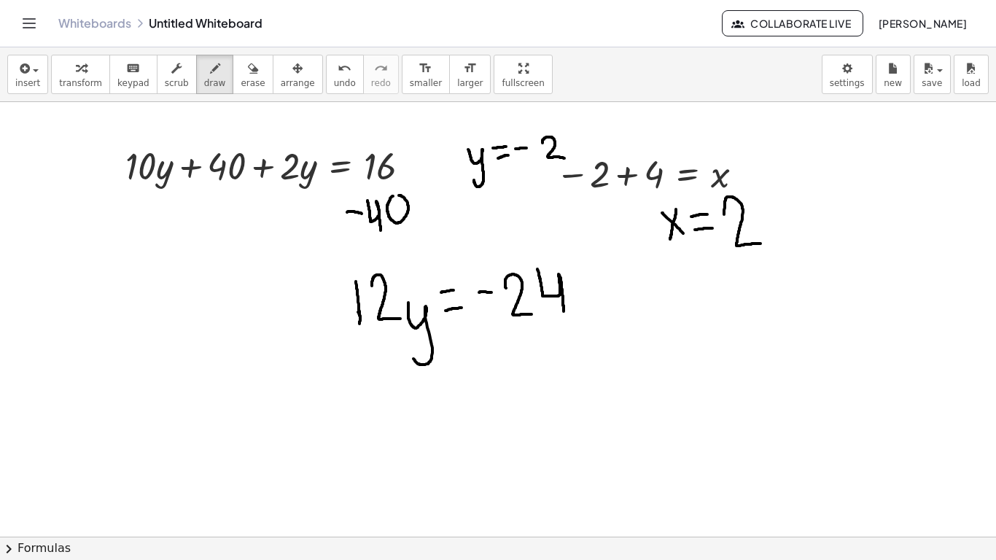
drag, startPoint x: 724, startPoint y: 214, endPoint x: 761, endPoint y: 244, distance: 47.3
click at [917, 82] on button "save" at bounding box center [932, 74] width 37 height 39
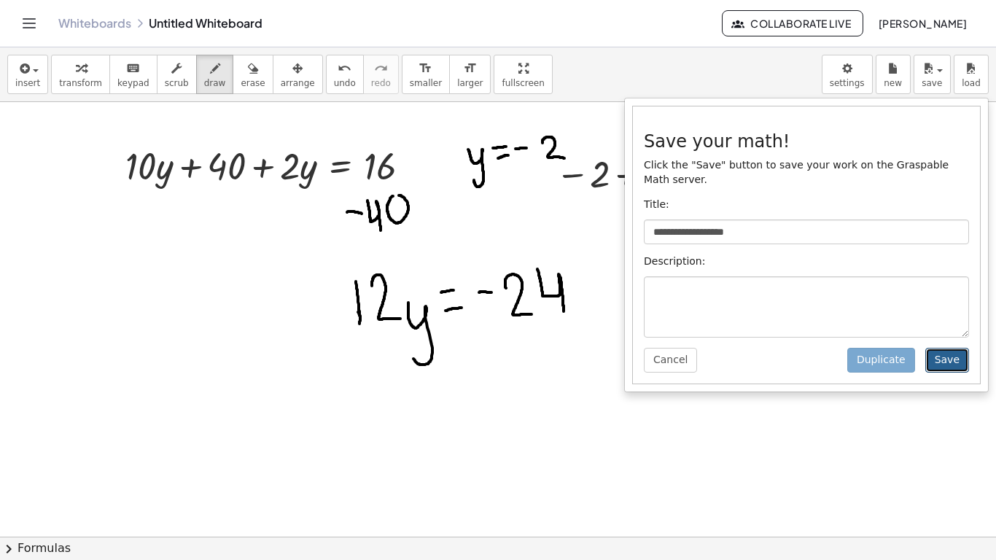
click at [957, 365] on button "Save" at bounding box center [948, 360] width 44 height 25
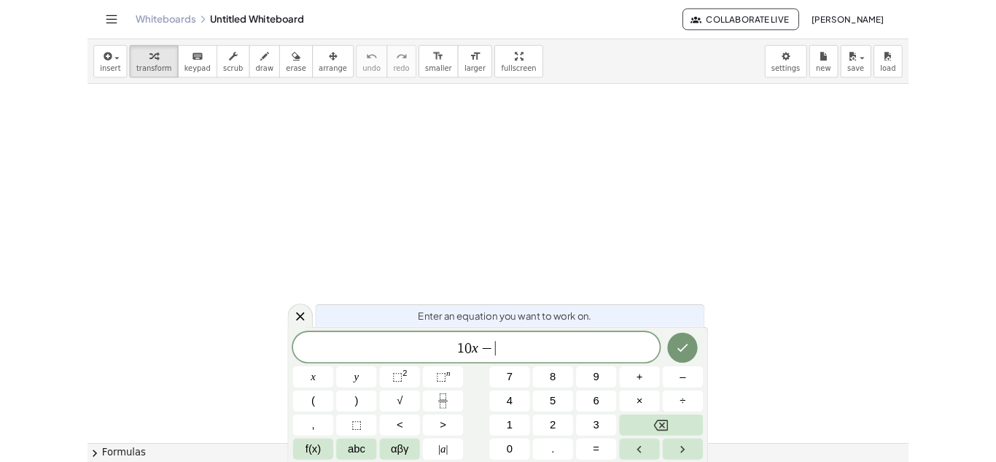
scroll to position [4, 0]
